Goal: Task Accomplishment & Management: Complete application form

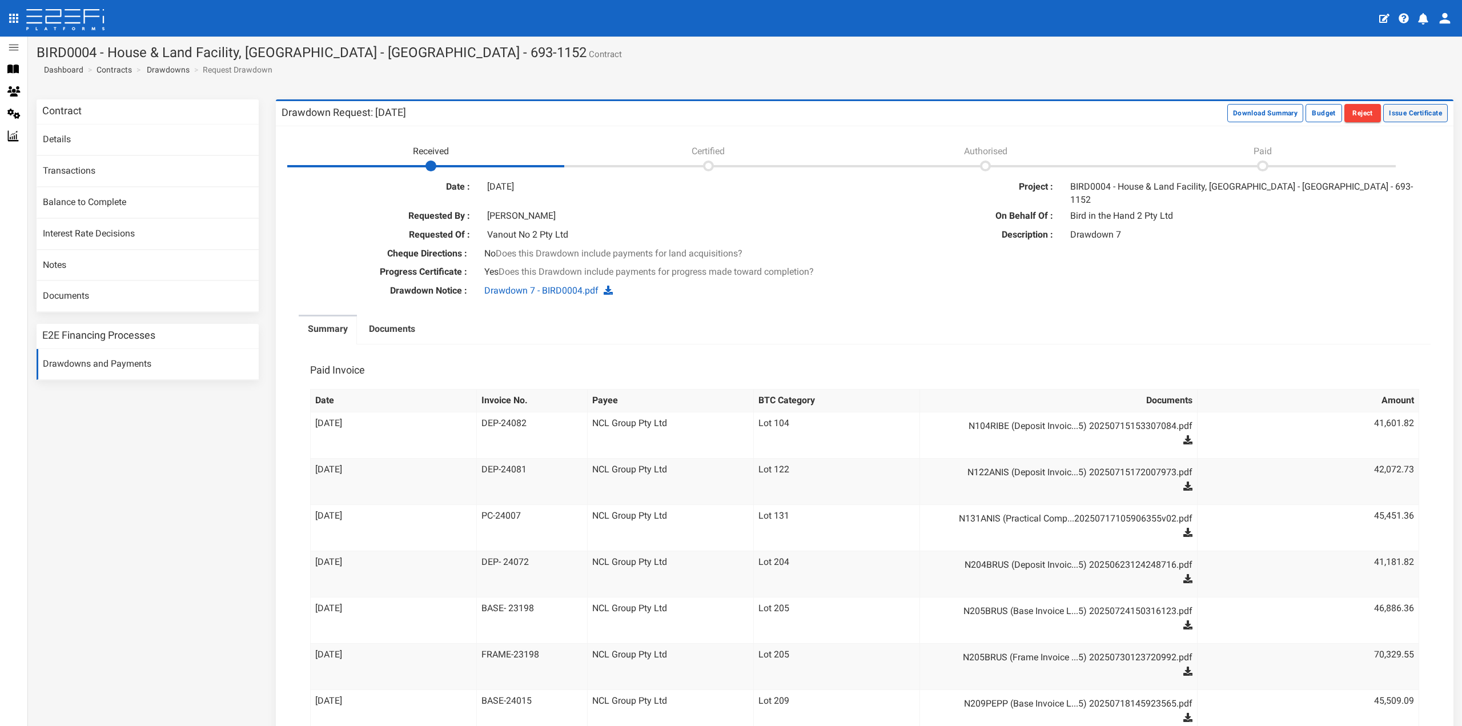
click at [1400, 114] on button "Issue Certificate" at bounding box center [1415, 113] width 65 height 18
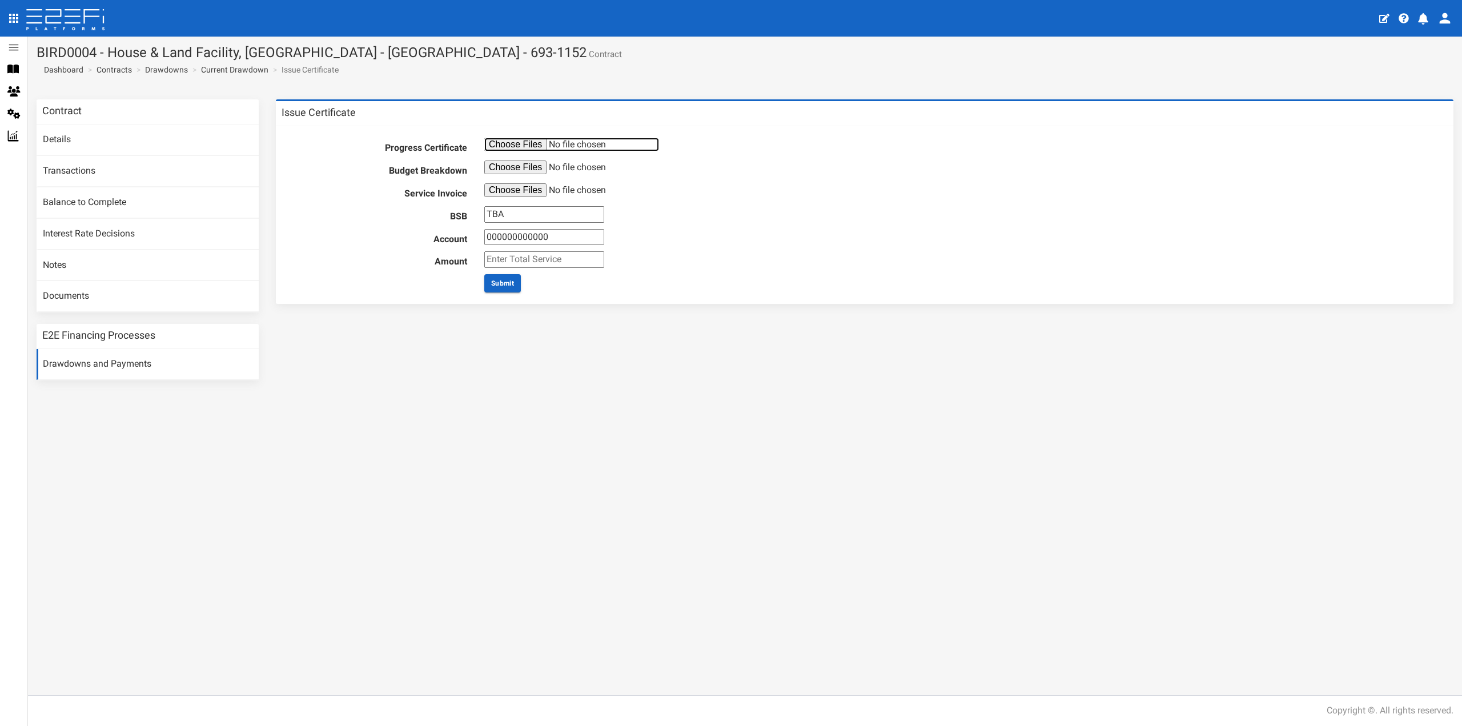
click at [510, 146] on input "file" at bounding box center [571, 145] width 175 height 14
type input "C:\fakepath\Drawdown 7 Reports.pdf"
click at [514, 168] on input "file" at bounding box center [571, 167] width 175 height 14
type input "C:\fakepath\Drawdown 7 Summary.pdf"
click at [508, 187] on input "file" at bounding box center [571, 190] width 175 height 14
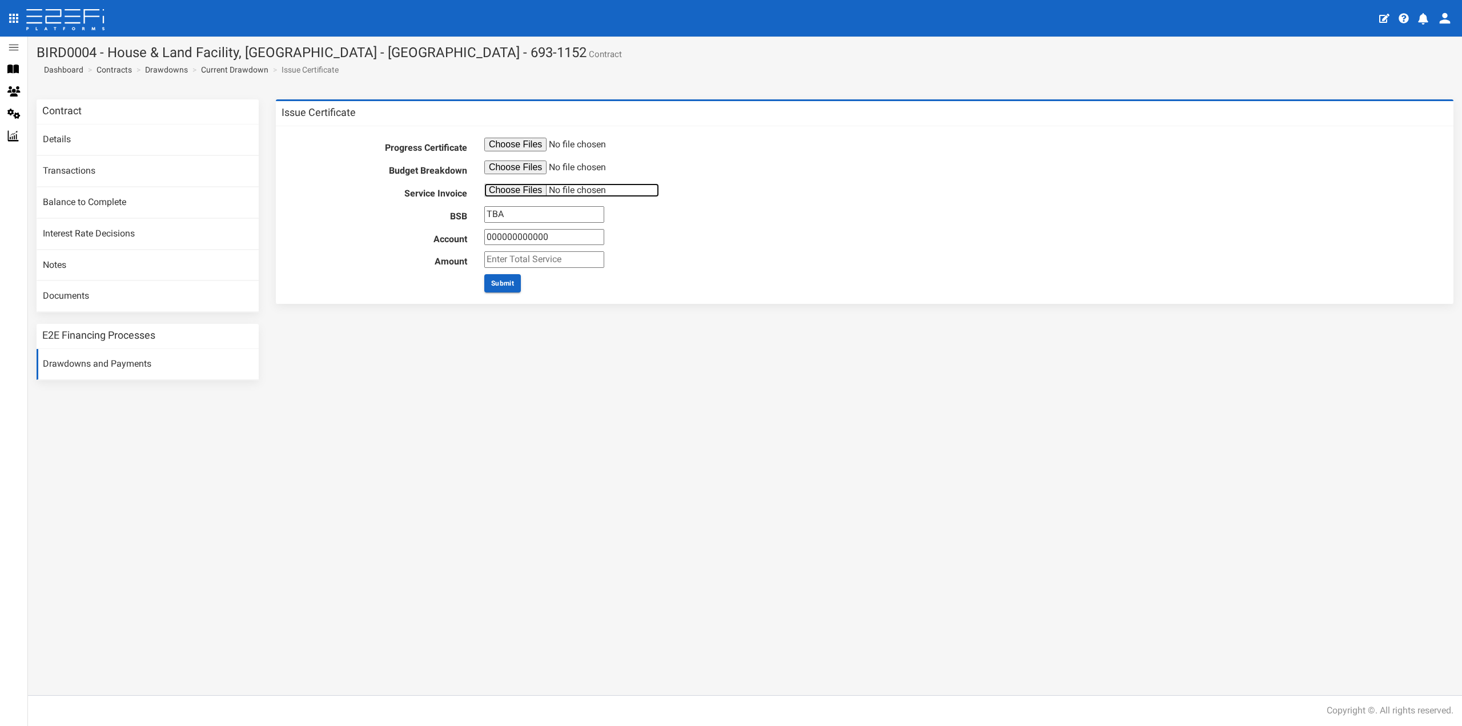
type input "C:\fakepath\Invoice-10791868 DD7.pdf"
click at [526, 216] on input "TBA" at bounding box center [544, 214] width 120 height 17
type input "012804"
type input "108237499"
type input "1980"
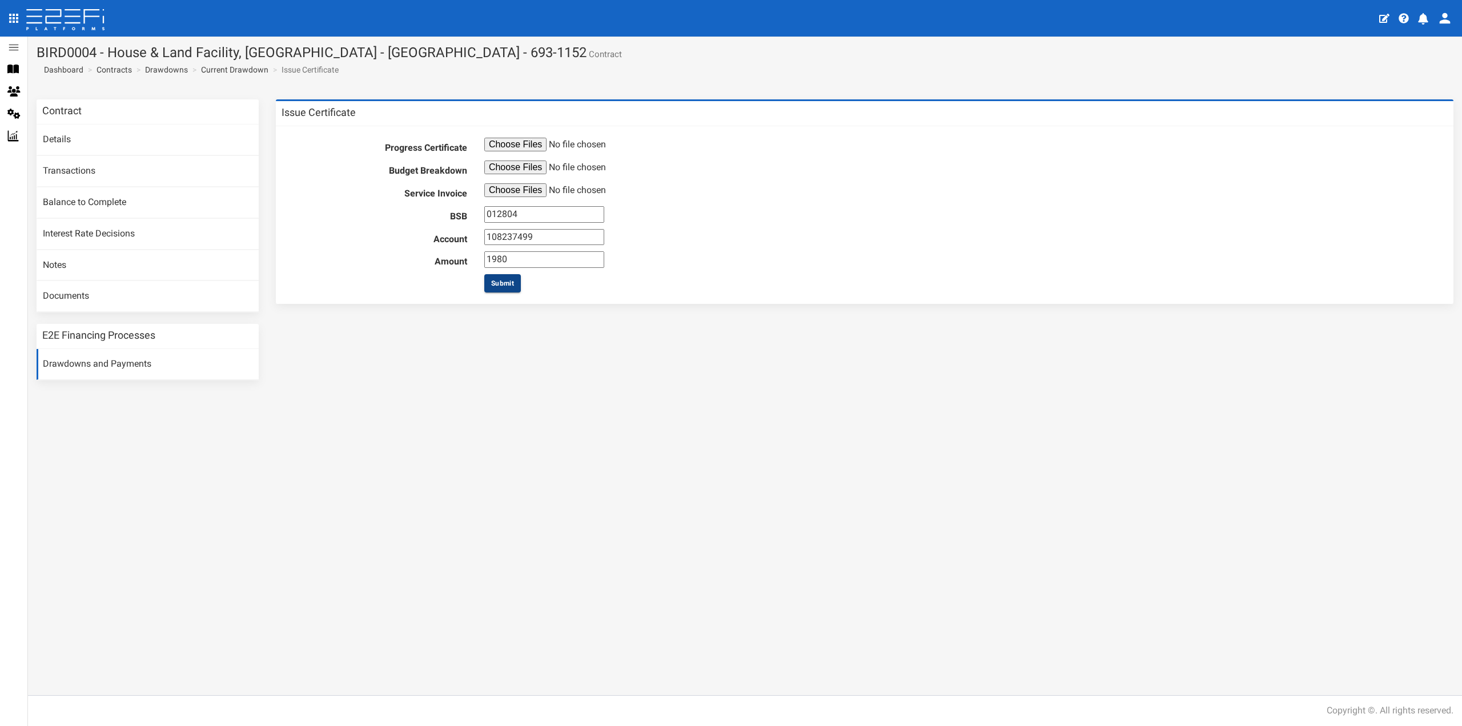
click at [505, 279] on button "Submit" at bounding box center [502, 283] width 37 height 18
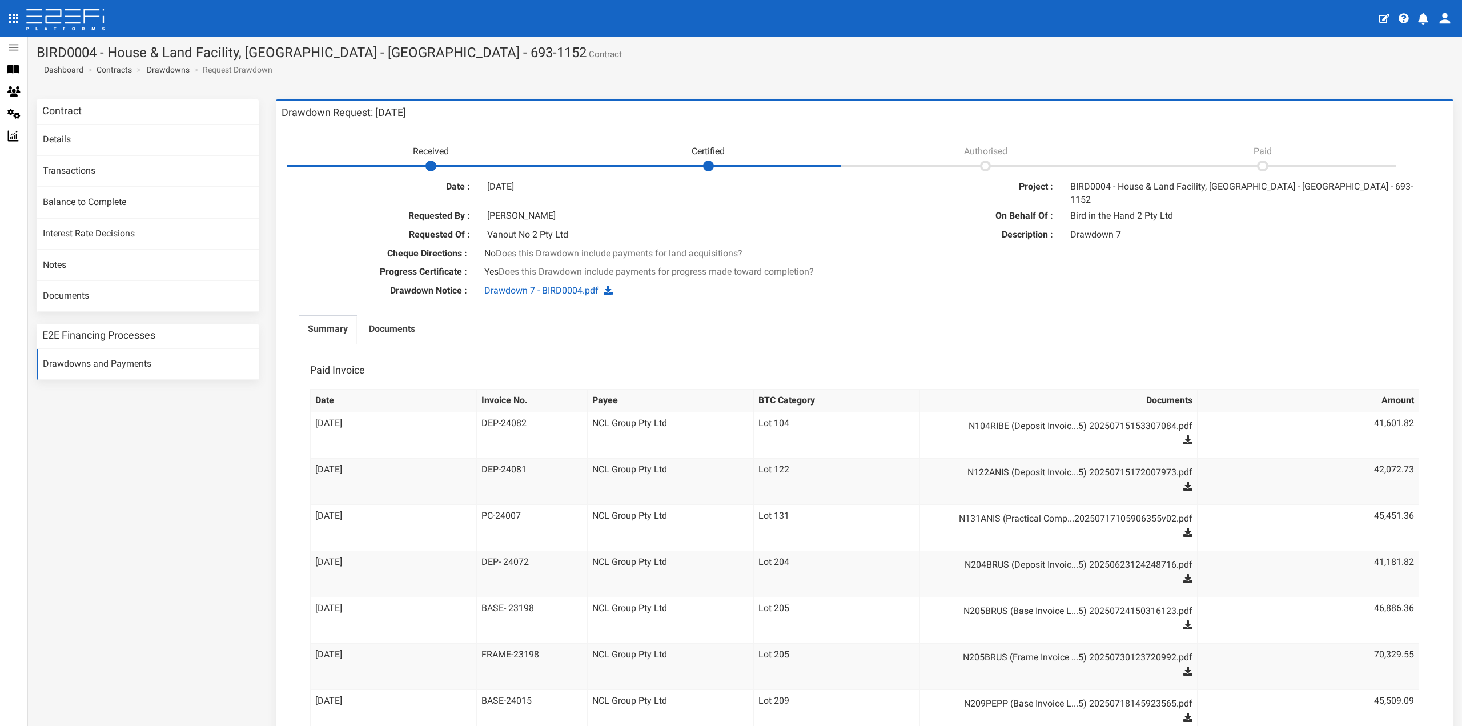
click at [16, 18] on icon "open drawer" at bounding box center [13, 18] width 9 height 9
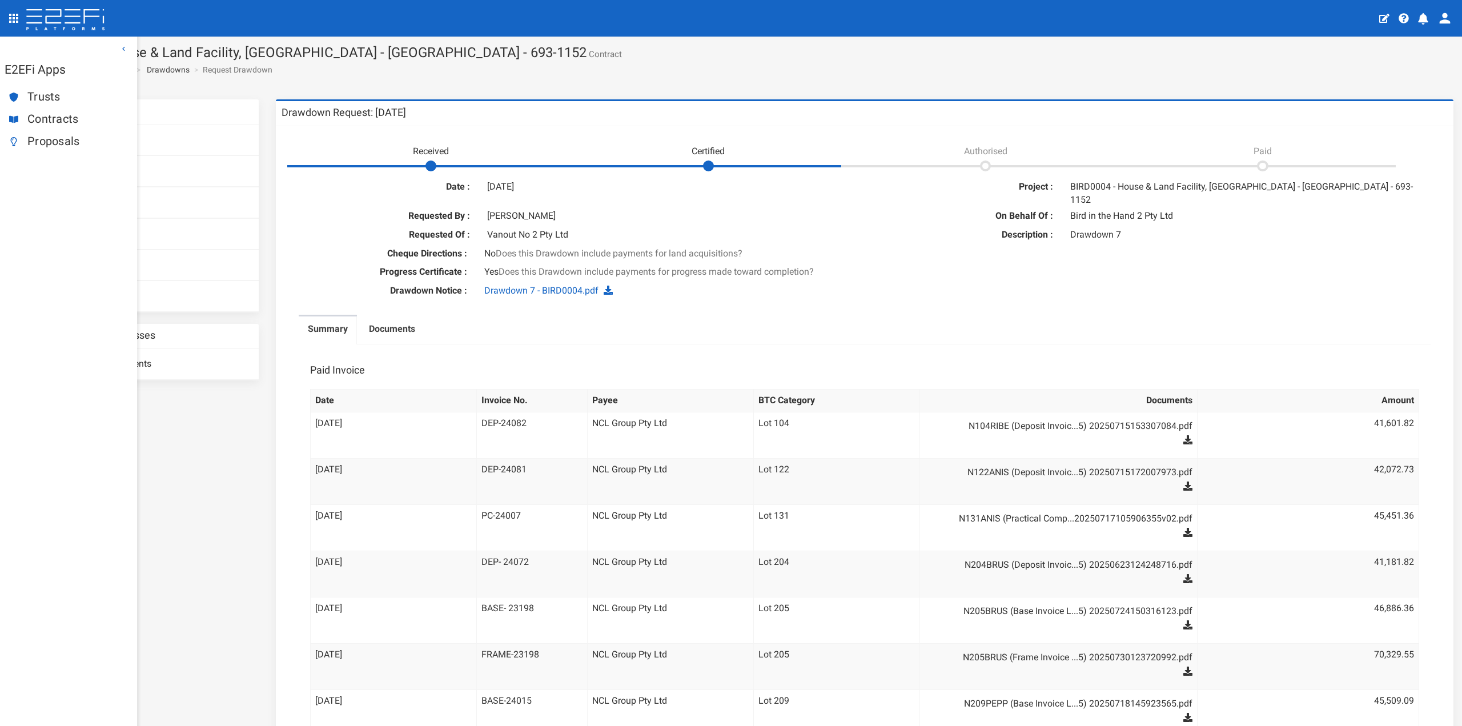
click at [16, 18] on icon "open drawer" at bounding box center [13, 18] width 9 height 9
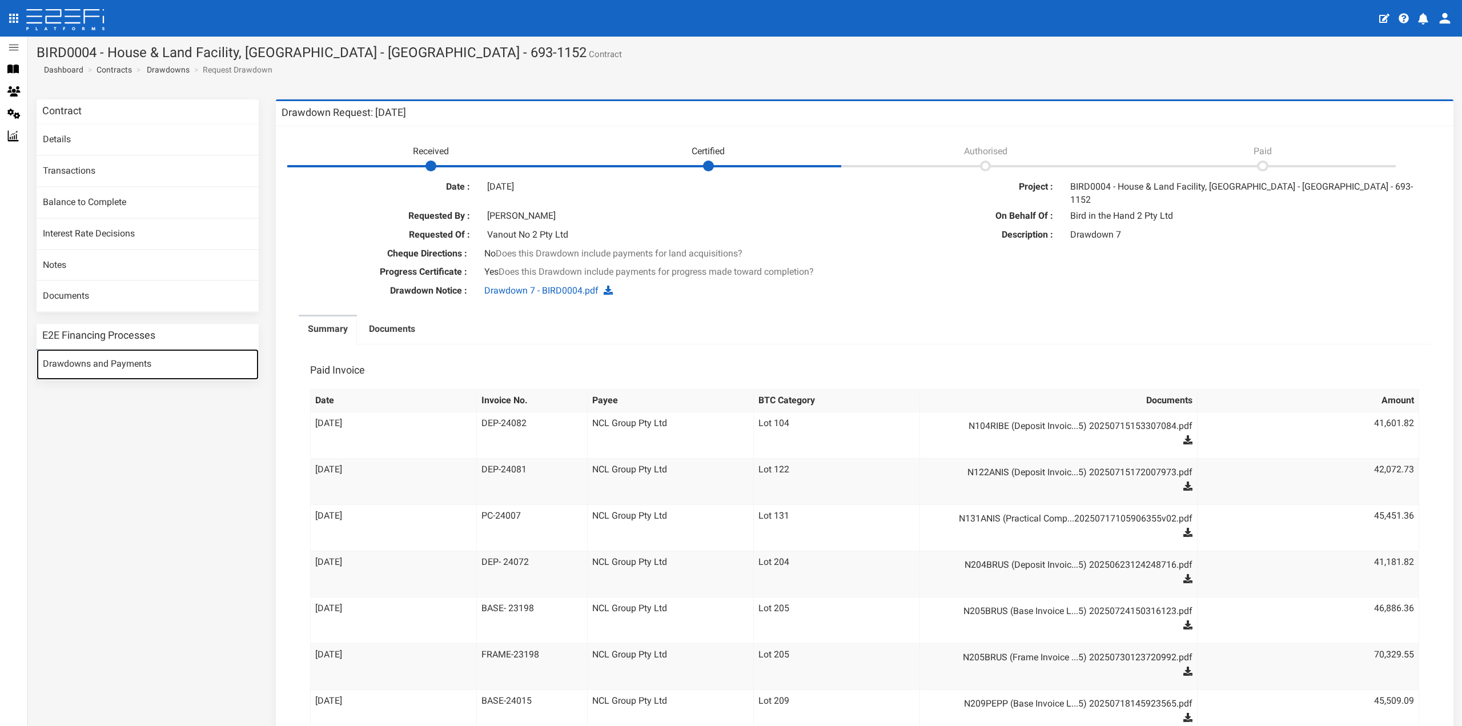
click at [96, 360] on link "Drawdowns and Payments" at bounding box center [148, 364] width 222 height 31
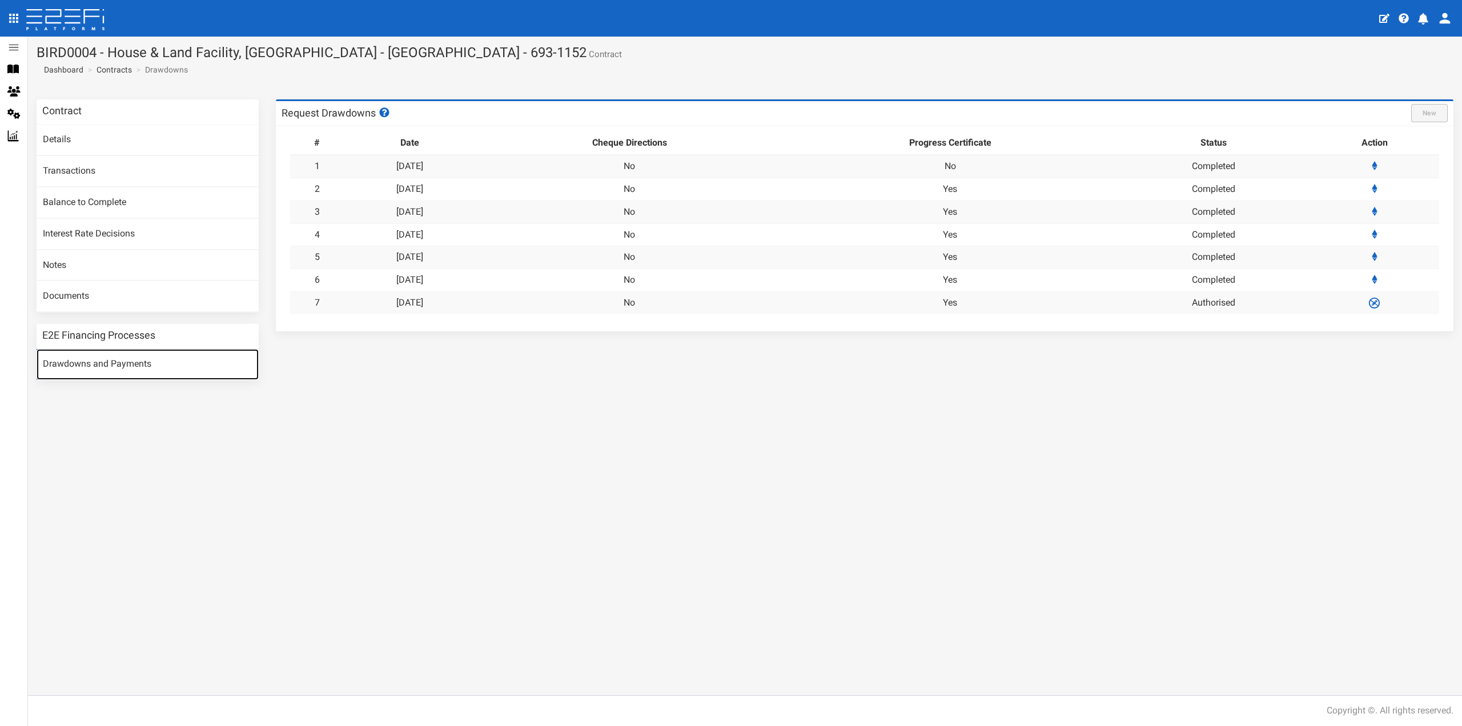
click at [112, 360] on link "Drawdowns and Payments" at bounding box center [148, 364] width 222 height 31
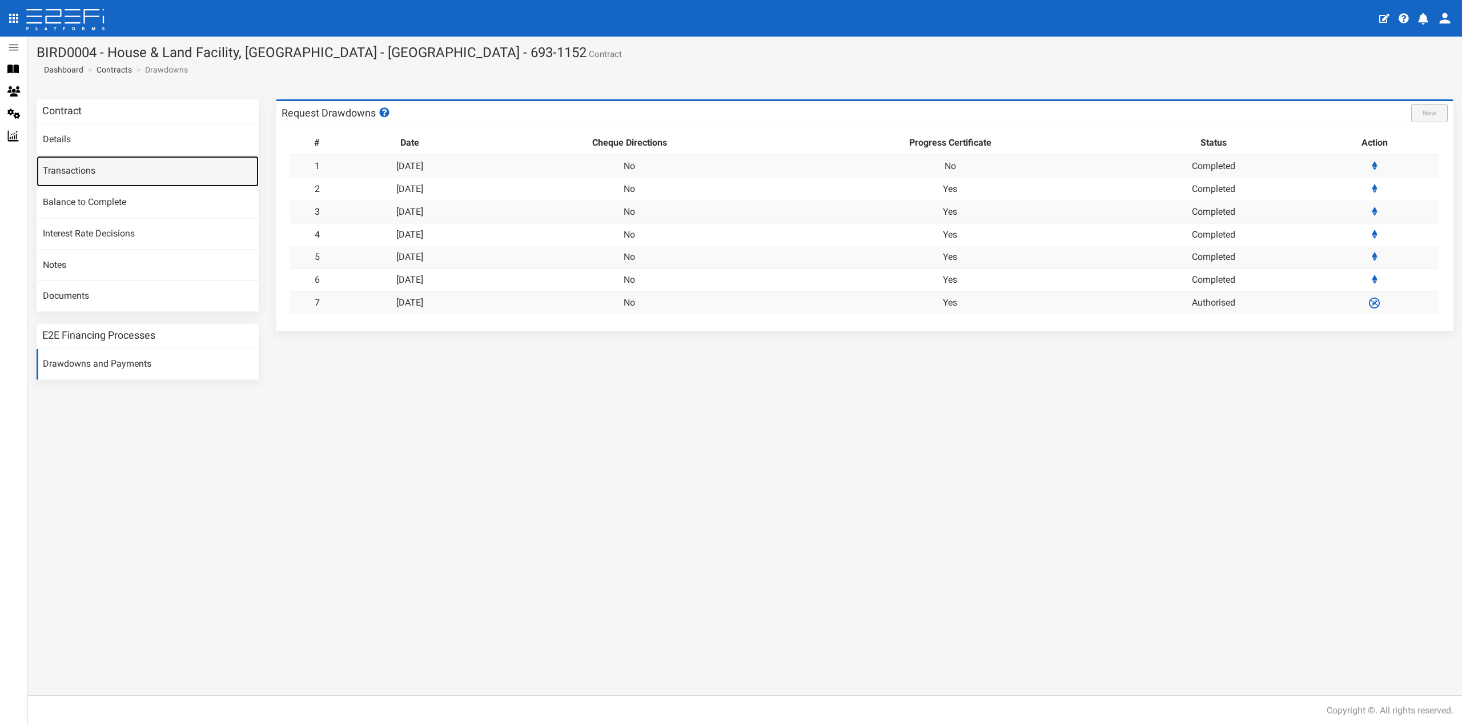
click at [76, 173] on link "Transactions" at bounding box center [148, 171] width 222 height 31
click at [69, 204] on link "Balance to Complete" at bounding box center [148, 202] width 222 height 31
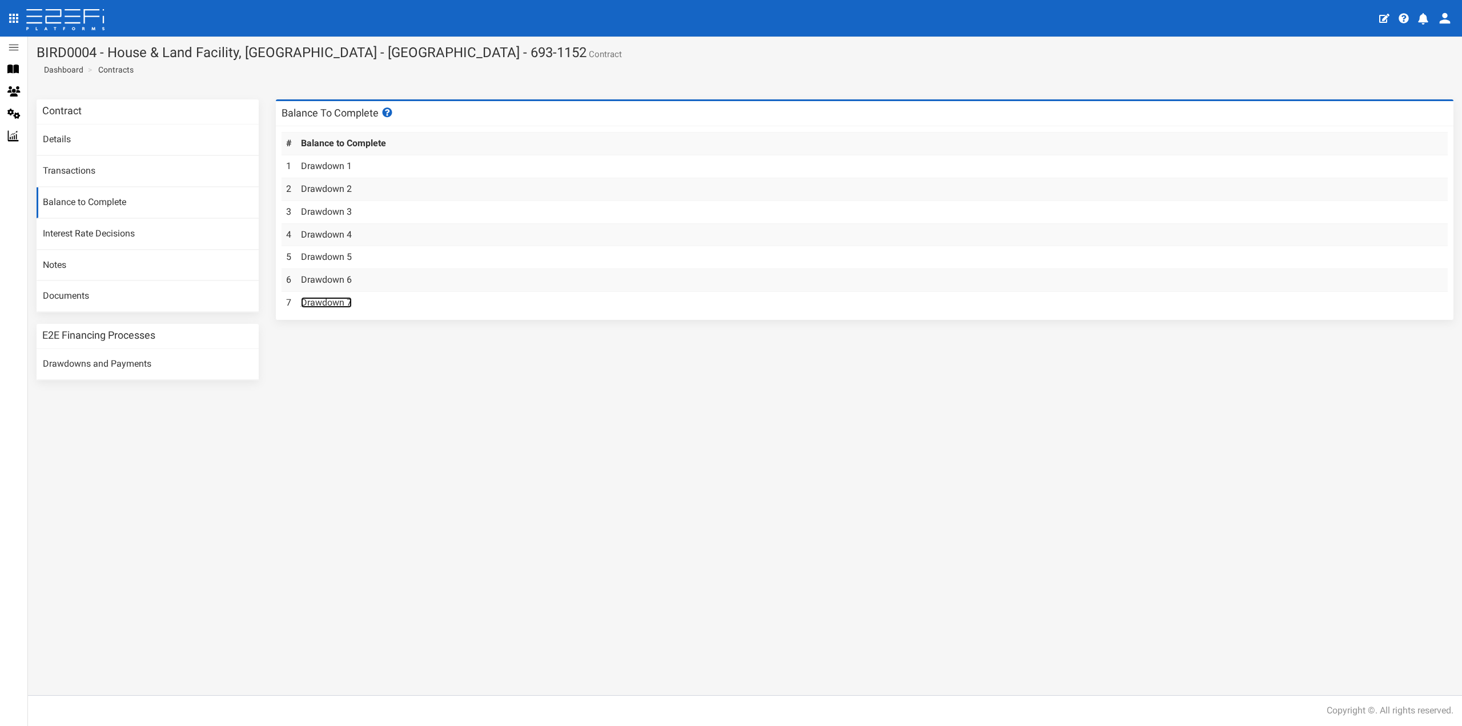
click at [329, 303] on link "Drawdown 7" at bounding box center [326, 302] width 51 height 11
